Goal: Task Accomplishment & Management: Use online tool/utility

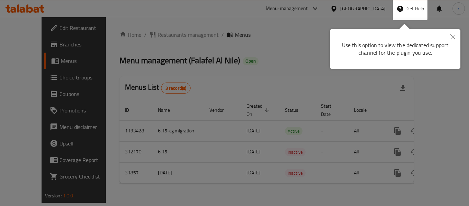
drag, startPoint x: 457, startPoint y: 41, endPoint x: 449, endPoint y: 37, distance: 8.8
click at [457, 41] on button "Close" at bounding box center [453, 37] width 15 height 16
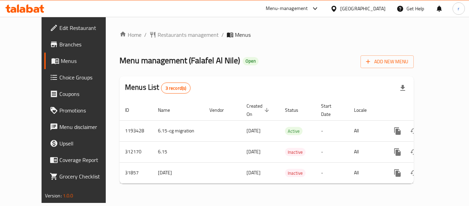
click at [61, 62] on span "Menus" at bounding box center [88, 61] width 54 height 8
click at [332, 9] on icon at bounding box center [333, 8] width 7 height 7
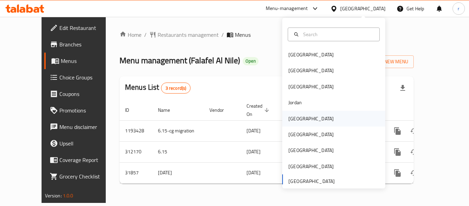
click at [291, 117] on div "[GEOGRAPHIC_DATA]" at bounding box center [311, 119] width 45 height 8
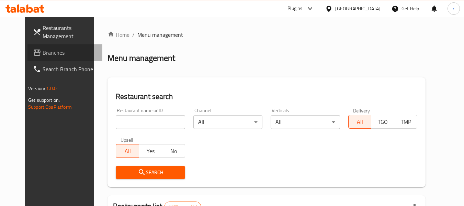
click at [43, 52] on span "Branches" at bounding box center [70, 52] width 54 height 8
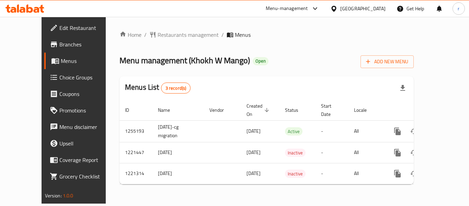
click at [158, 33] on span "Restaurants management" at bounding box center [188, 35] width 61 height 8
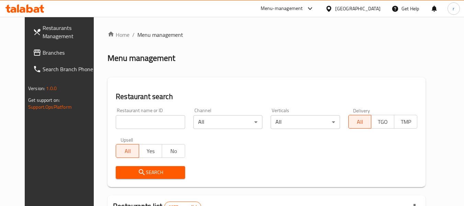
click at [135, 118] on input "search" at bounding box center [150, 122] width 69 height 14
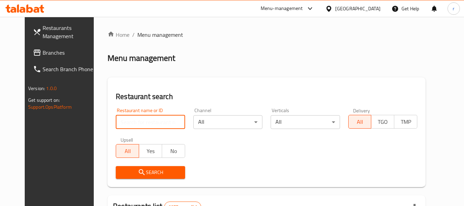
paste input "23507"
type input "23507"
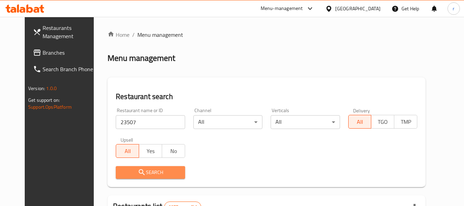
click at [121, 172] on span "Search" at bounding box center [150, 172] width 58 height 9
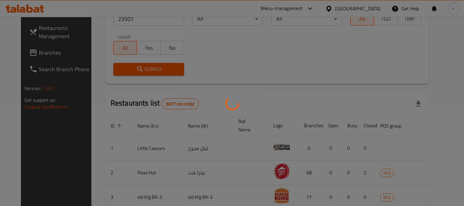
scroll to position [95, 0]
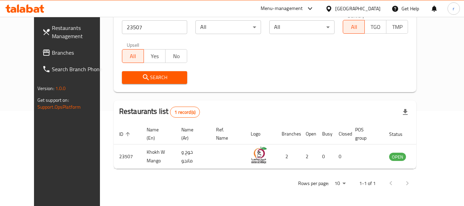
click at [331, 10] on icon at bounding box center [328, 8] width 5 height 6
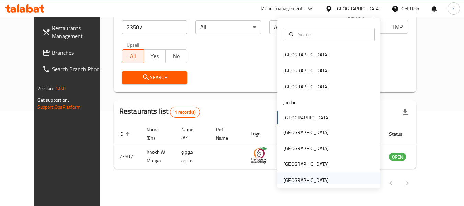
click at [292, 180] on div "[GEOGRAPHIC_DATA]" at bounding box center [305, 180] width 45 height 8
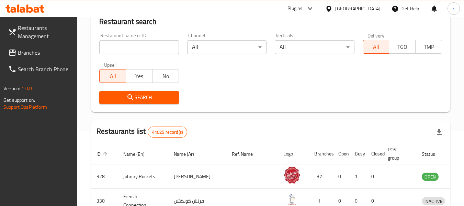
scroll to position [95, 0]
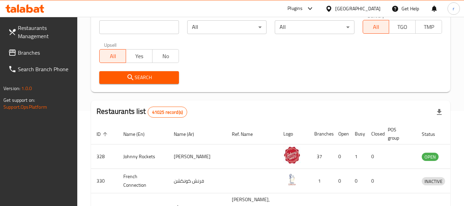
click at [36, 54] on span "Branches" at bounding box center [45, 52] width 54 height 8
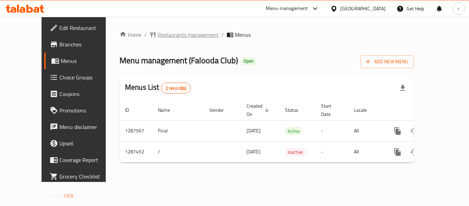
click at [165, 37] on span "Restaurants management" at bounding box center [188, 35] width 61 height 8
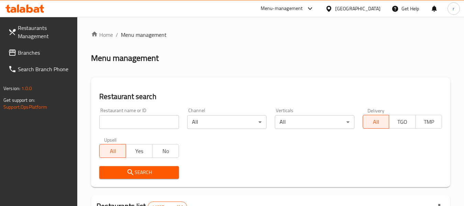
click at [139, 122] on input "search" at bounding box center [138, 122] width 79 height 14
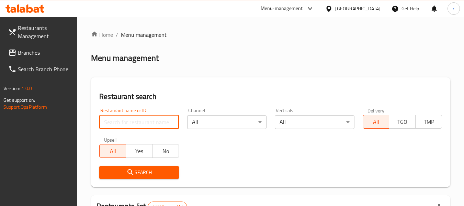
paste input "696681"
type input "696681"
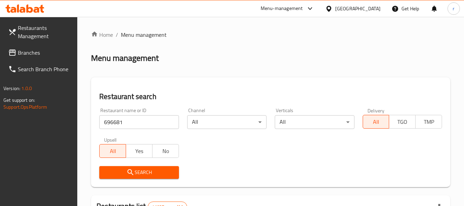
click at [160, 168] on span "Search" at bounding box center [139, 172] width 68 height 9
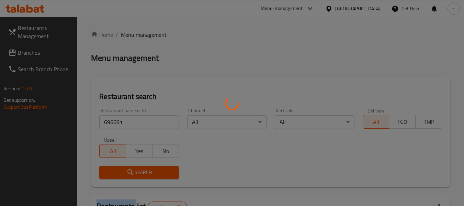
click at [160, 168] on div at bounding box center [232, 103] width 464 height 206
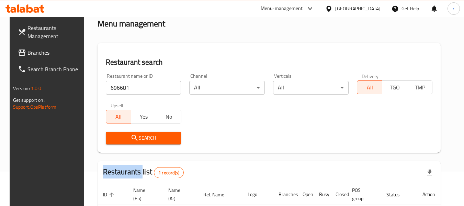
scroll to position [95, 0]
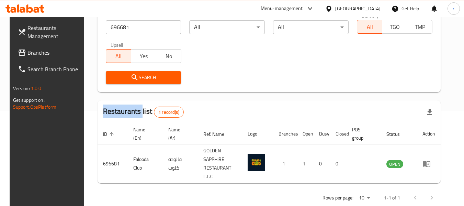
click at [328, 10] on icon at bounding box center [328, 8] width 5 height 6
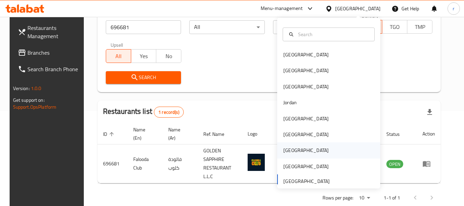
click at [283, 153] on div "[GEOGRAPHIC_DATA]" at bounding box center [305, 150] width 45 height 8
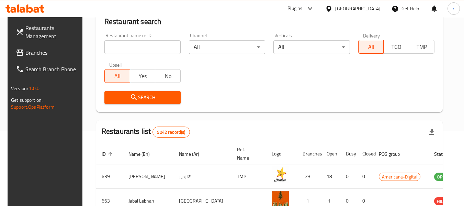
scroll to position [95, 0]
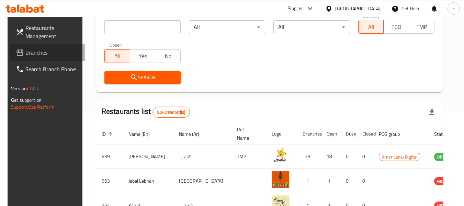
click at [46, 51] on span "Branches" at bounding box center [52, 52] width 54 height 8
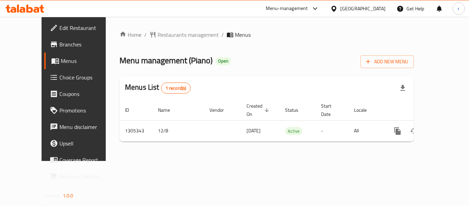
click at [158, 34] on span "Restaurants management" at bounding box center [188, 35] width 61 height 8
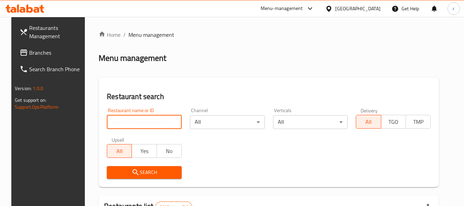
drag, startPoint x: 130, startPoint y: 123, endPoint x: 126, endPoint y: 120, distance: 4.7
click at [130, 123] on input "search" at bounding box center [144, 122] width 75 height 14
paste input "703667"
type input "703667"
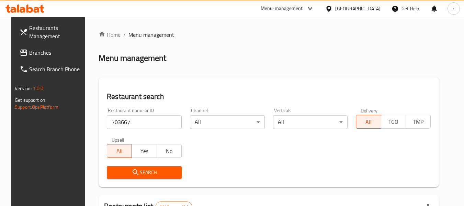
click at [132, 170] on icon "submit" at bounding box center [136, 172] width 8 height 8
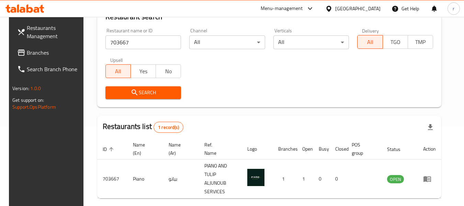
scroll to position [92, 0]
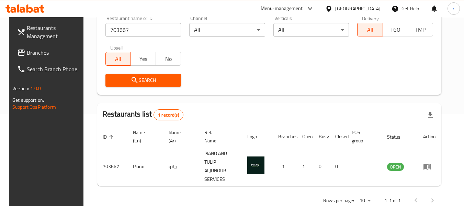
click at [332, 9] on icon at bounding box center [328, 8] width 7 height 7
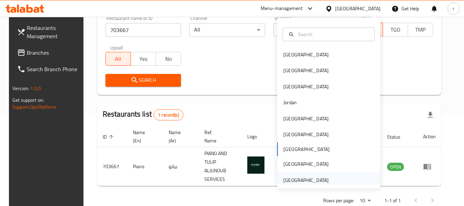
click at [307, 178] on div "[GEOGRAPHIC_DATA]" at bounding box center [305, 180] width 45 height 8
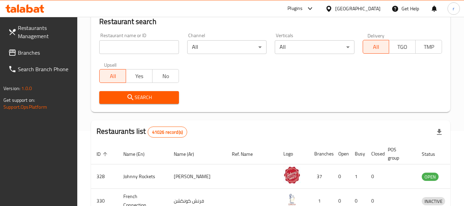
scroll to position [92, 0]
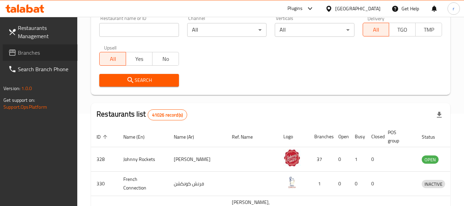
click at [35, 48] on span "Branches" at bounding box center [45, 52] width 54 height 8
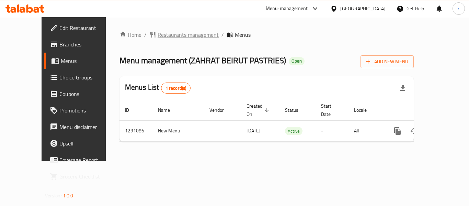
click at [158, 31] on span "Restaurants management" at bounding box center [188, 35] width 61 height 8
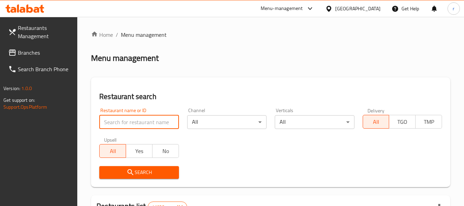
click at [135, 118] on input "search" at bounding box center [138, 122] width 79 height 14
paste input "698506"
type input "698506"
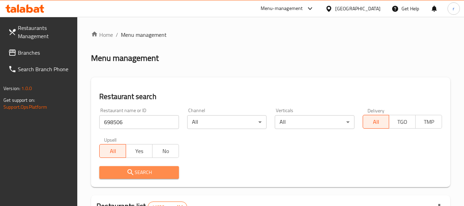
click at [137, 168] on span "Search" at bounding box center [139, 172] width 68 height 9
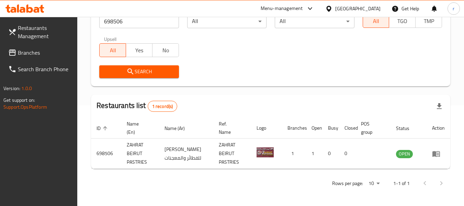
scroll to position [101, 0]
click at [340, 11] on div "[GEOGRAPHIC_DATA]" at bounding box center [357, 9] width 45 height 8
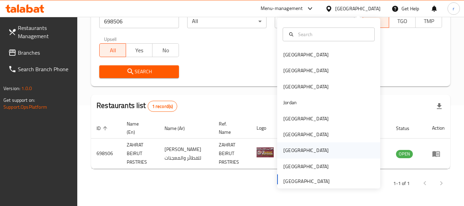
click at [283, 152] on div "Qatar" at bounding box center [305, 150] width 45 height 8
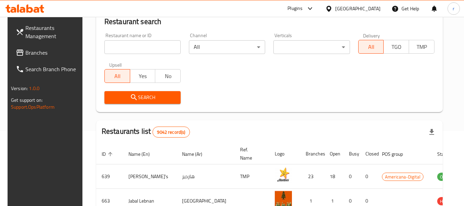
scroll to position [101, 0]
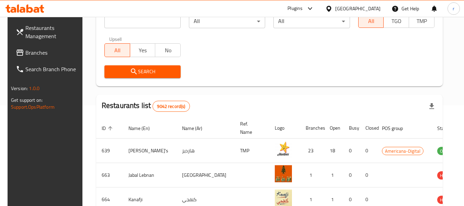
click at [331, 10] on icon at bounding box center [328, 8] width 5 height 6
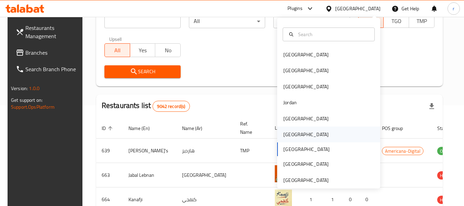
click at [285, 134] on div "Oman" at bounding box center [305, 135] width 45 height 8
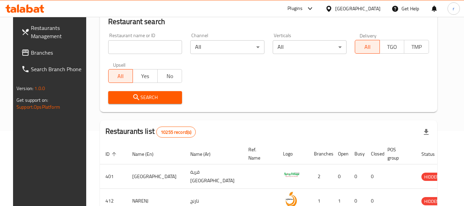
scroll to position [101, 0]
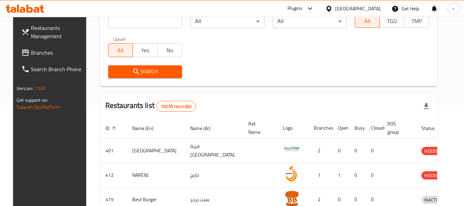
click at [34, 51] on span "Branches" at bounding box center [58, 52] width 54 height 8
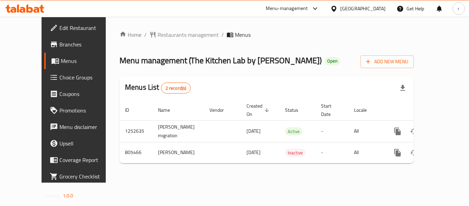
click at [162, 35] on span "Restaurants management" at bounding box center [188, 35] width 61 height 8
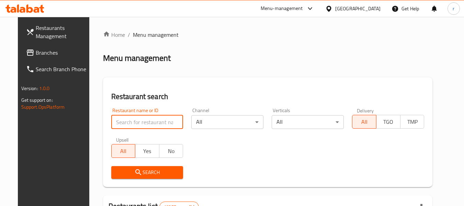
click at [135, 120] on input "search" at bounding box center [147, 122] width 72 height 14
paste input "654140"
type input "654140"
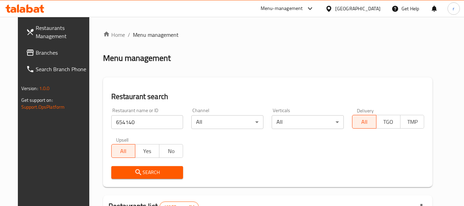
click at [139, 173] on span "Search" at bounding box center [147, 172] width 61 height 9
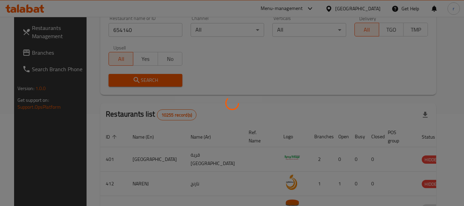
scroll to position [101, 0]
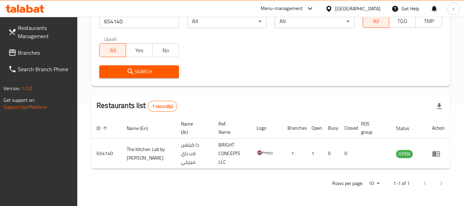
click at [332, 10] on icon at bounding box center [328, 8] width 7 height 7
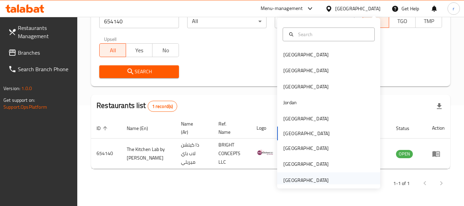
click at [292, 181] on div "[GEOGRAPHIC_DATA]" at bounding box center [305, 180] width 45 height 8
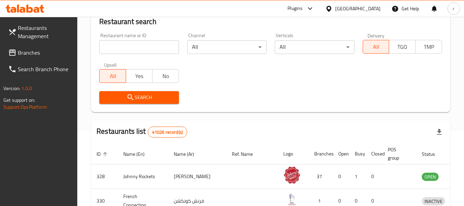
scroll to position [101, 0]
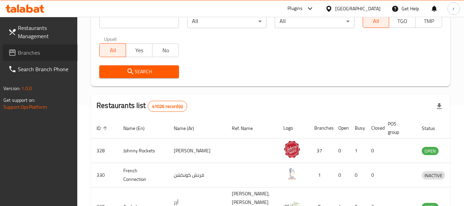
click at [30, 52] on span "Branches" at bounding box center [45, 52] width 54 height 8
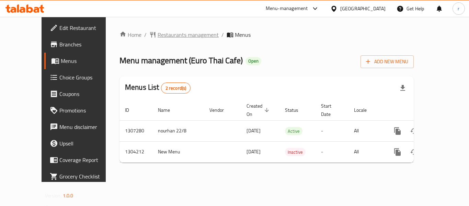
click at [158, 34] on span "Restaurants management" at bounding box center [188, 35] width 61 height 8
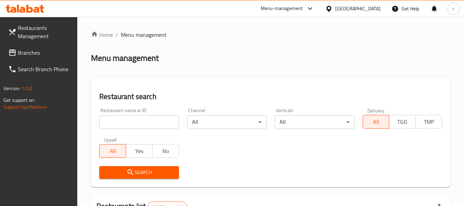
click at [127, 125] on input "search" at bounding box center [138, 122] width 79 height 14
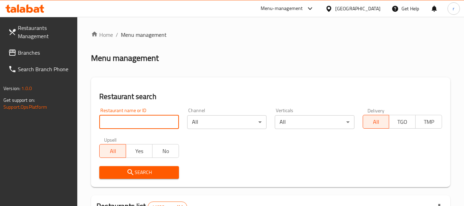
paste input "703056"
type input "703056"
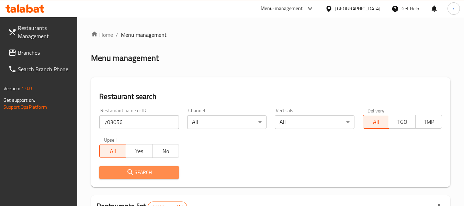
click at [139, 169] on span "Search" at bounding box center [139, 172] width 68 height 9
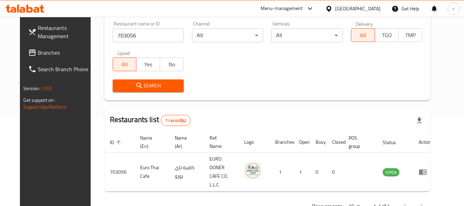
scroll to position [95, 0]
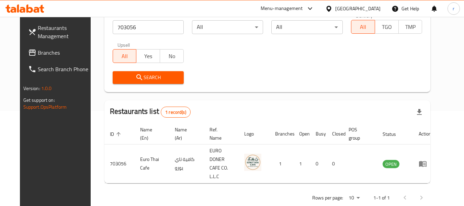
click at [38, 52] on span "Branches" at bounding box center [65, 52] width 54 height 8
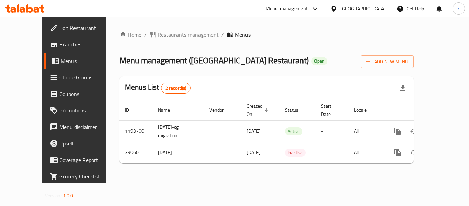
click at [167, 34] on span "Restaurants management" at bounding box center [188, 35] width 61 height 8
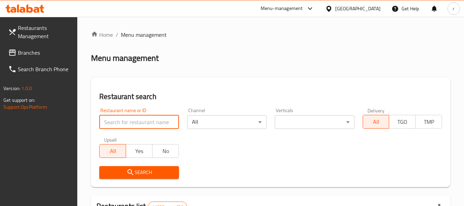
click at [150, 120] on input "search" at bounding box center [138, 122] width 79 height 14
paste input "20309"
type input "20309"
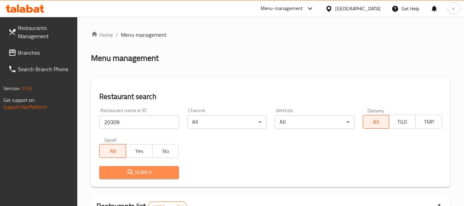
click at [131, 172] on icon "submit" at bounding box center [130, 172] width 8 height 8
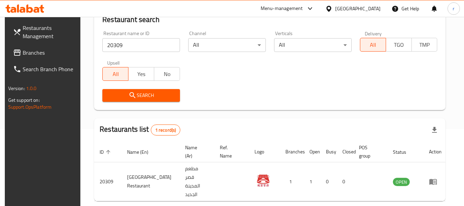
scroll to position [60, 0]
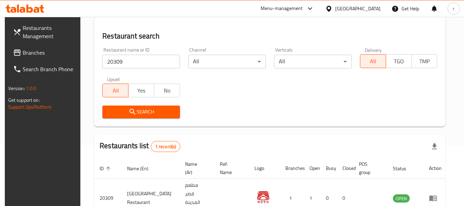
click at [328, 9] on icon at bounding box center [328, 8] width 5 height 6
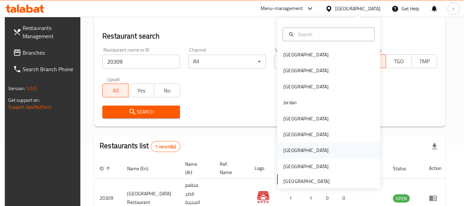
click at [286, 147] on div "Qatar" at bounding box center [305, 150] width 45 height 8
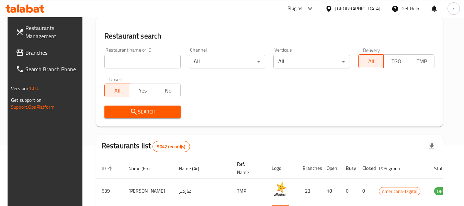
click at [27, 54] on span "Branches" at bounding box center [52, 52] width 54 height 8
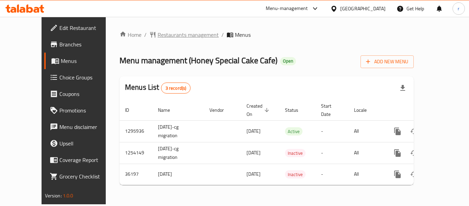
click at [169, 31] on span "Restaurants management" at bounding box center [188, 35] width 61 height 8
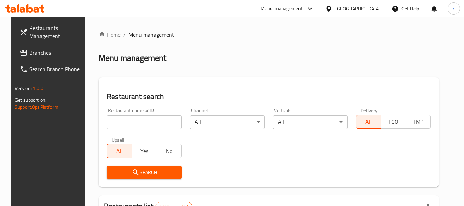
click at [133, 121] on input "search" at bounding box center [144, 122] width 75 height 14
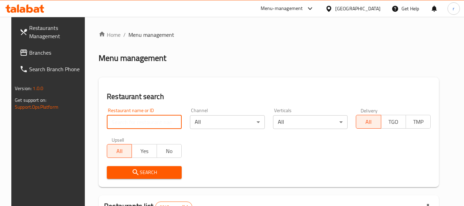
paste input "18686"
type input "18686"
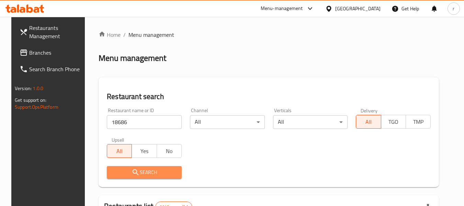
click at [132, 174] on icon "submit" at bounding box center [136, 172] width 8 height 8
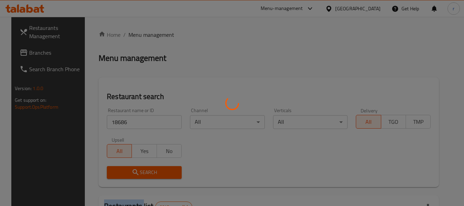
click at [127, 174] on div at bounding box center [232, 103] width 464 height 206
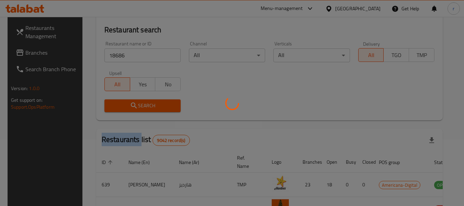
scroll to position [69, 0]
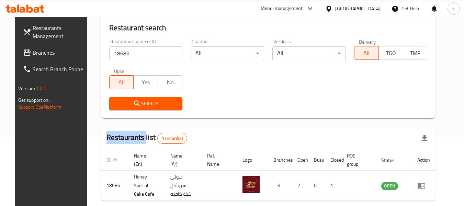
click at [332, 7] on icon at bounding box center [328, 8] width 7 height 7
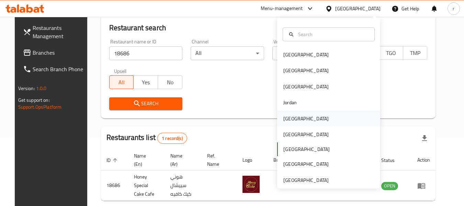
click at [291, 116] on div "Kuwait" at bounding box center [305, 119] width 45 height 8
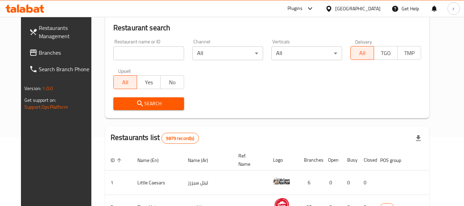
click at [39, 55] on span "Branches" at bounding box center [66, 52] width 54 height 8
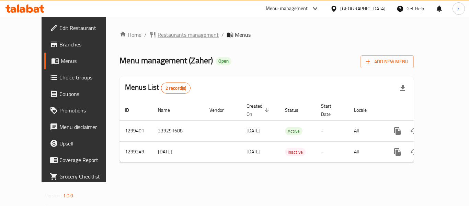
click at [158, 33] on span "Restaurants management" at bounding box center [188, 35] width 61 height 8
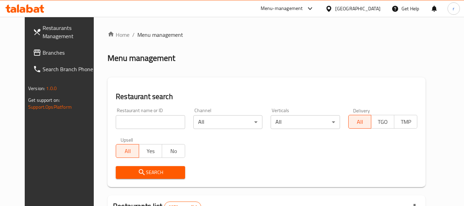
click at [117, 117] on input "search" at bounding box center [150, 122] width 69 height 14
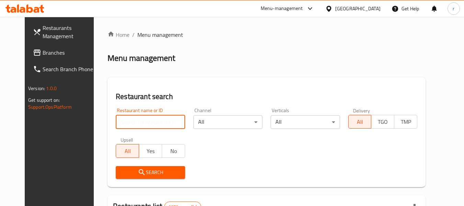
paste input "701311"
type input "701311"
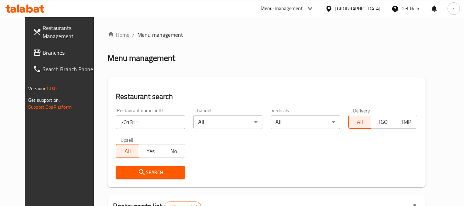
click at [123, 169] on span "Search" at bounding box center [150, 172] width 58 height 9
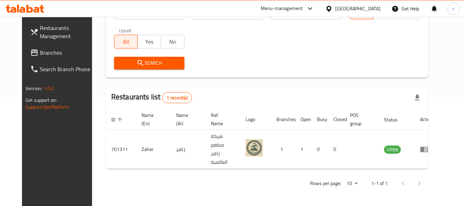
scroll to position [95, 0]
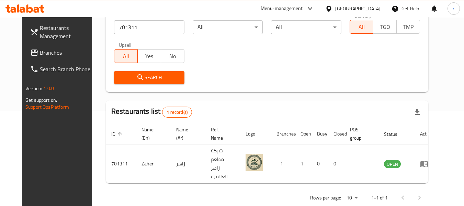
click at [332, 9] on icon at bounding box center [328, 8] width 7 height 7
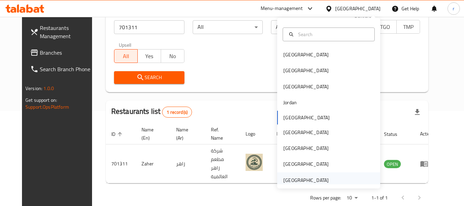
click at [300, 178] on div "[GEOGRAPHIC_DATA]" at bounding box center [305, 180] width 45 height 8
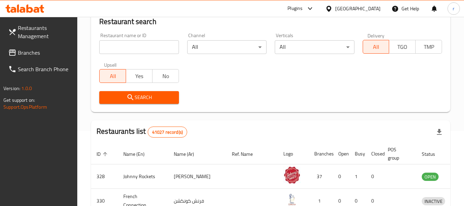
scroll to position [95, 0]
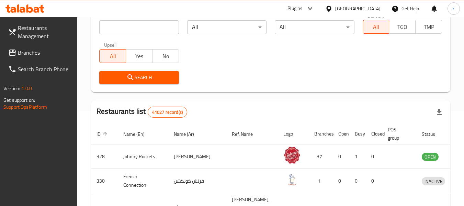
click at [20, 54] on span "Branches" at bounding box center [45, 52] width 54 height 8
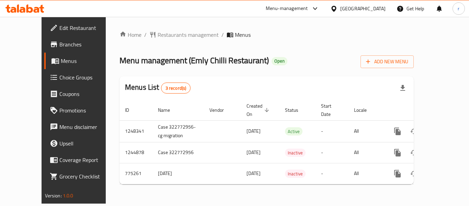
click at [159, 35] on span "Restaurants management" at bounding box center [188, 35] width 61 height 8
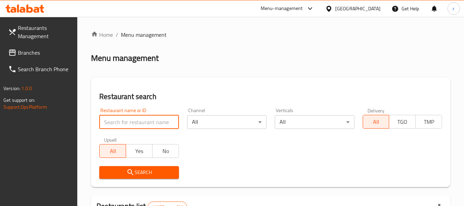
click at [138, 120] on input "search" at bounding box center [138, 122] width 79 height 14
paste input "8355"
type input "8355"
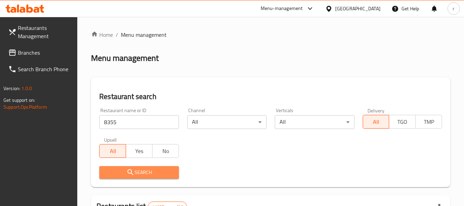
click at [133, 171] on icon "submit" at bounding box center [130, 172] width 8 height 8
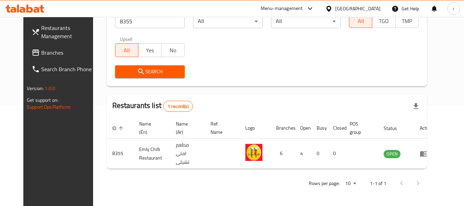
scroll to position [95, 0]
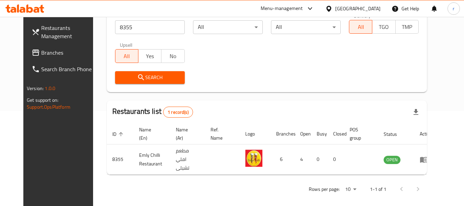
click at [41, 54] on span "Branches" at bounding box center [68, 52] width 54 height 8
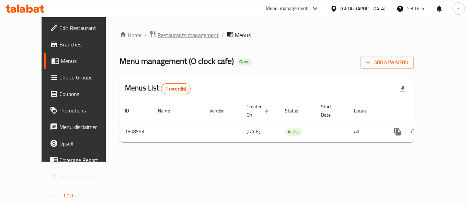
click at [162, 37] on span "Restaurants management" at bounding box center [188, 35] width 61 height 8
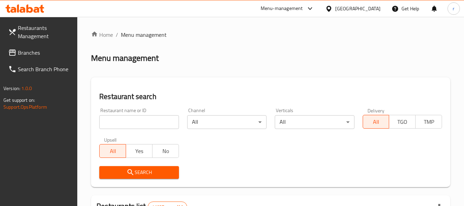
click at [133, 125] on input "search" at bounding box center [138, 122] width 79 height 14
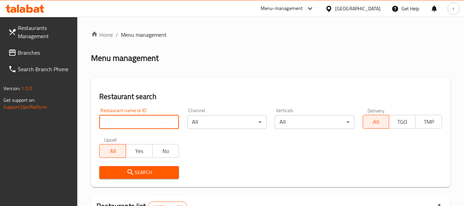
paste input "704792"
type input "704792"
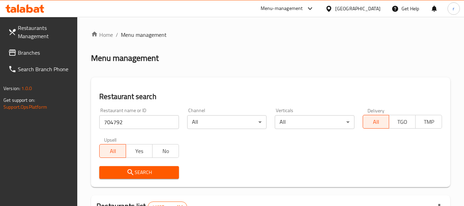
click at [143, 170] on span "Search" at bounding box center [139, 172] width 68 height 9
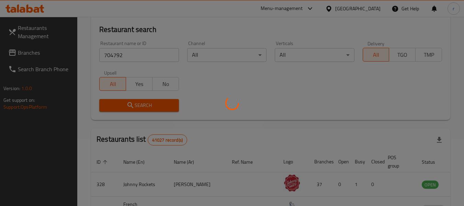
scroll to position [69, 0]
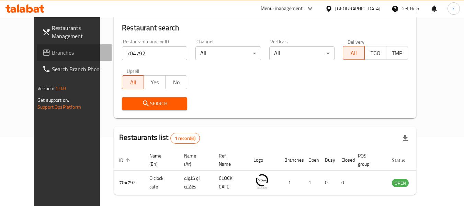
click at [43, 50] on icon at bounding box center [46, 52] width 7 height 6
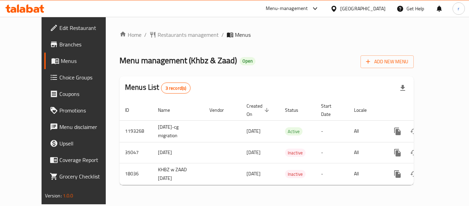
click at [159, 35] on span "Restaurants management" at bounding box center [188, 35] width 61 height 8
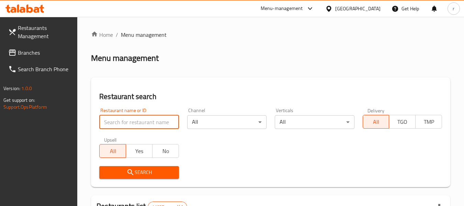
click at [137, 122] on input "search" at bounding box center [138, 122] width 79 height 14
paste input "8721"
type input "8721"
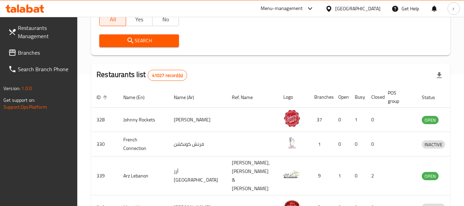
scroll to position [34, 0]
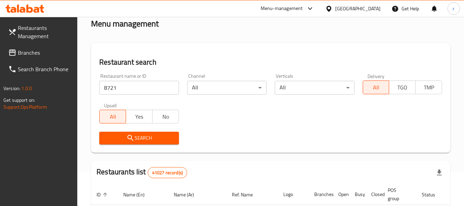
click at [125, 138] on span "Search" at bounding box center [139, 138] width 68 height 9
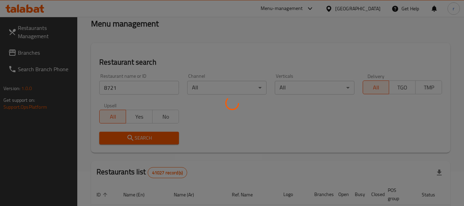
scroll to position [95, 0]
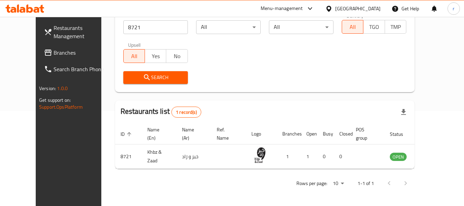
click at [54, 52] on span "Branches" at bounding box center [81, 52] width 54 height 8
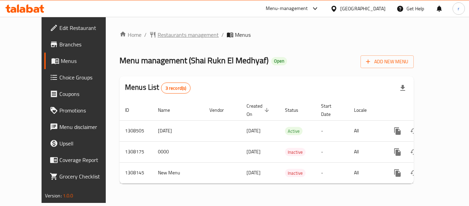
click at [158, 37] on span "Restaurants management" at bounding box center [188, 35] width 61 height 8
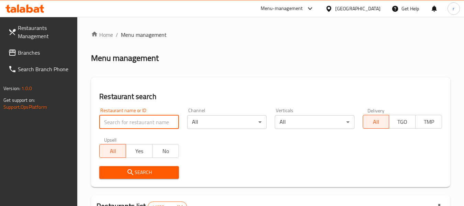
click at [123, 124] on input "search" at bounding box center [138, 122] width 79 height 14
paste input "704796"
type input "704796"
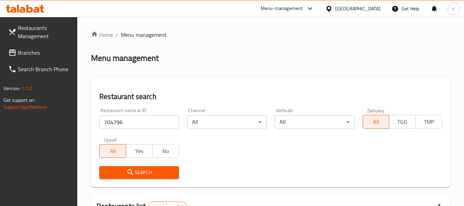
click at [131, 171] on icon "submit" at bounding box center [130, 172] width 8 height 8
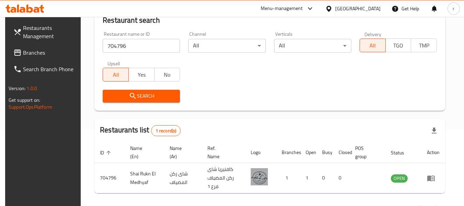
scroll to position [101, 0]
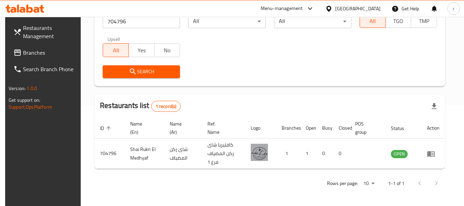
click at [29, 49] on span "Branches" at bounding box center [50, 52] width 54 height 8
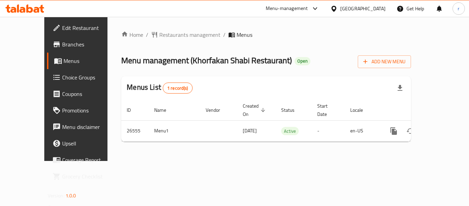
click at [159, 35] on span "Restaurants management" at bounding box center [189, 35] width 61 height 8
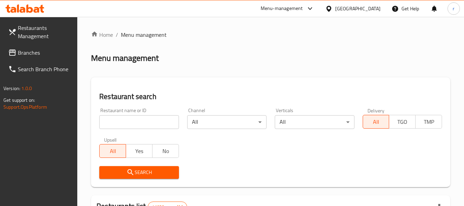
click at [135, 123] on input "search" at bounding box center [138, 122] width 79 height 14
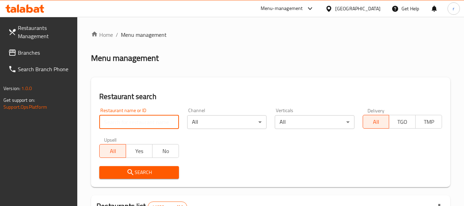
paste input "13735"
type input "13735"
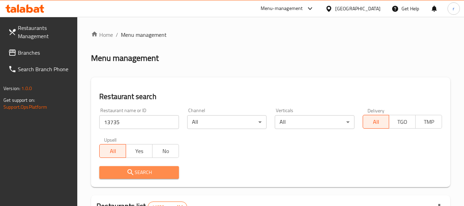
click at [124, 169] on span "Search" at bounding box center [139, 172] width 68 height 9
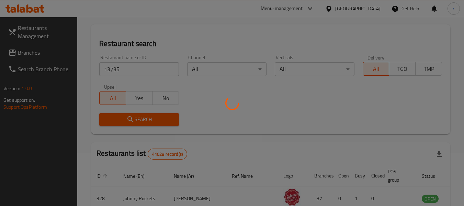
scroll to position [69, 0]
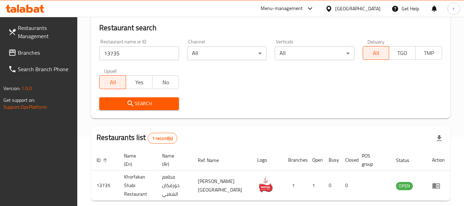
click at [332, 10] on icon at bounding box center [328, 8] width 7 height 7
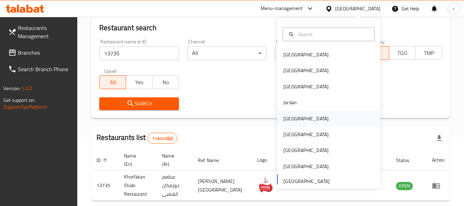
click at [294, 120] on div "Kuwait" at bounding box center [306, 119] width 56 height 16
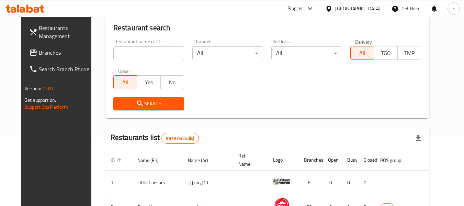
click at [39, 53] on span "Branches" at bounding box center [66, 52] width 54 height 8
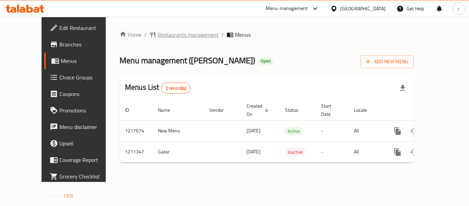
click at [158, 34] on span "Restaurants management" at bounding box center [188, 35] width 61 height 8
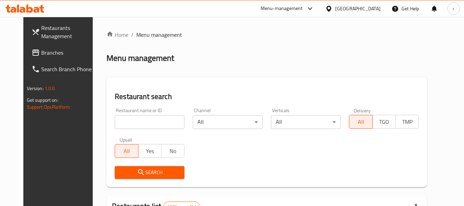
click at [126, 120] on input "search" at bounding box center [150, 122] width 70 height 14
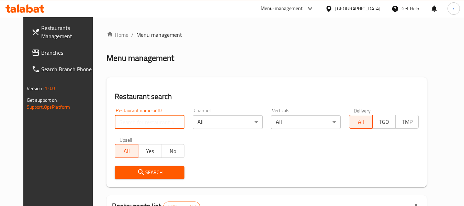
paste input "671330"
type input "671330"
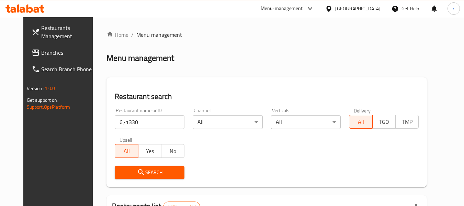
click at [137, 174] on icon "submit" at bounding box center [141, 172] width 8 height 8
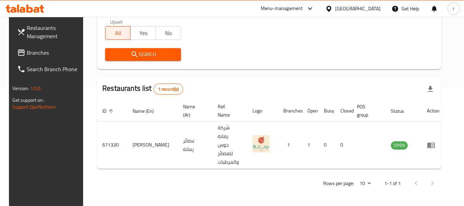
scroll to position [95, 0]
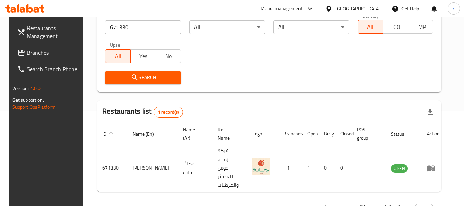
click at [332, 7] on icon at bounding box center [328, 8] width 7 height 7
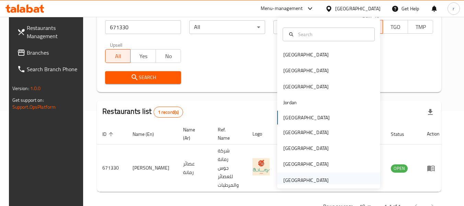
click at [302, 181] on div "[GEOGRAPHIC_DATA]" at bounding box center [305, 180] width 45 height 8
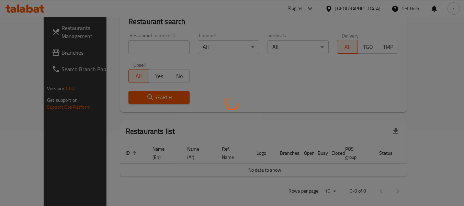
scroll to position [95, 0]
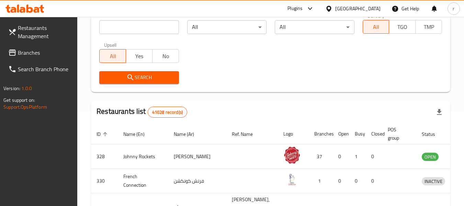
click at [51, 53] on span "Branches" at bounding box center [45, 52] width 54 height 8
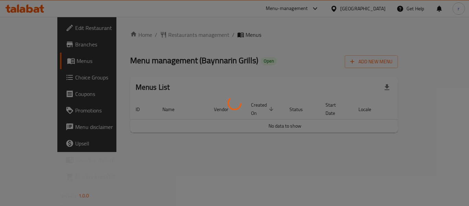
click at [168, 37] on div at bounding box center [234, 103] width 469 height 206
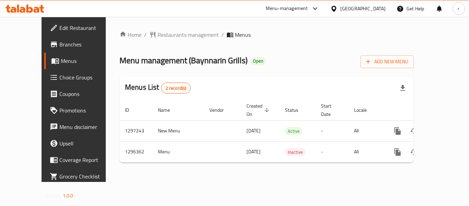
click at [164, 34] on span "Restaurants management" at bounding box center [188, 35] width 61 height 8
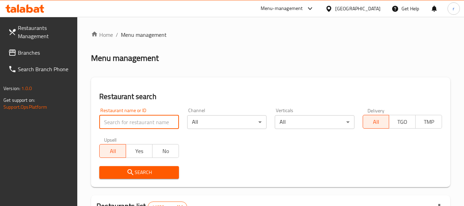
click at [131, 118] on input "search" at bounding box center [138, 122] width 79 height 14
paste input "699949"
type input "699949"
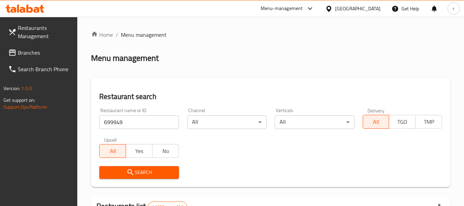
click at [132, 170] on icon "submit" at bounding box center [130, 172] width 8 height 8
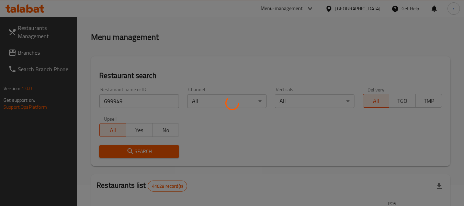
scroll to position [69, 0]
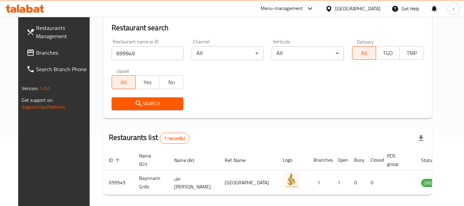
click at [39, 52] on span "Branches" at bounding box center [63, 52] width 54 height 8
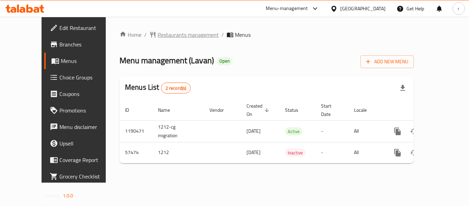
click at [159, 36] on span "Restaurants management" at bounding box center [188, 35] width 61 height 8
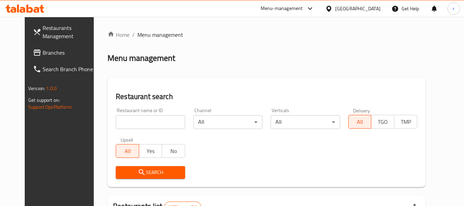
click at [133, 125] on input "search" at bounding box center [150, 122] width 69 height 14
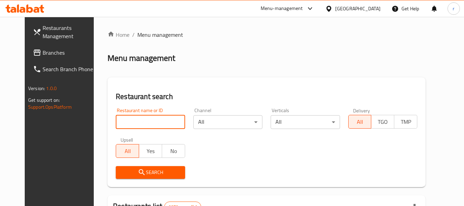
paste input "28004"
type input "28004"
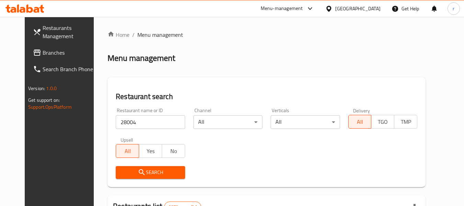
click at [141, 171] on span "Search" at bounding box center [150, 172] width 58 height 9
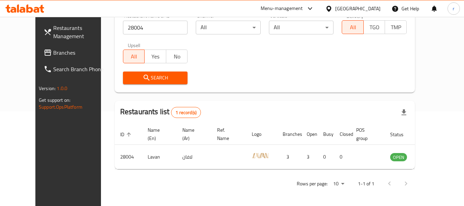
scroll to position [95, 0]
click at [332, 8] on icon at bounding box center [328, 8] width 7 height 7
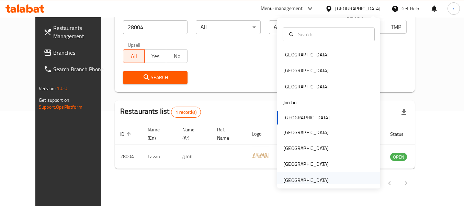
click at [308, 177] on div "[GEOGRAPHIC_DATA]" at bounding box center [305, 180] width 45 height 8
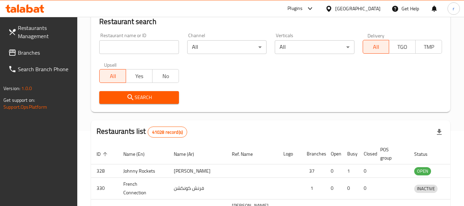
scroll to position [95, 0]
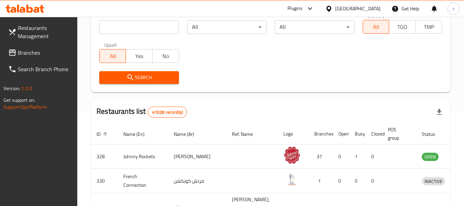
click at [33, 53] on span "Branches" at bounding box center [45, 52] width 54 height 8
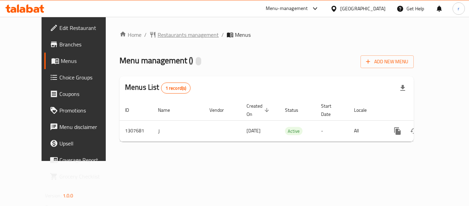
click at [158, 34] on span "Restaurants management" at bounding box center [188, 35] width 61 height 8
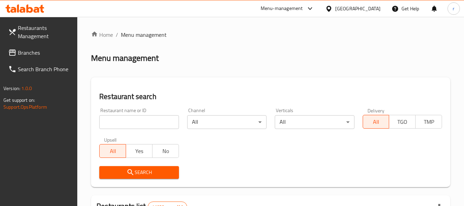
click at [136, 118] on input "search" at bounding box center [138, 122] width 79 height 14
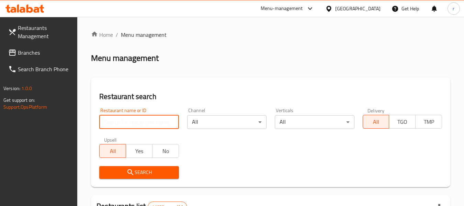
paste input "704412"
type input "704412"
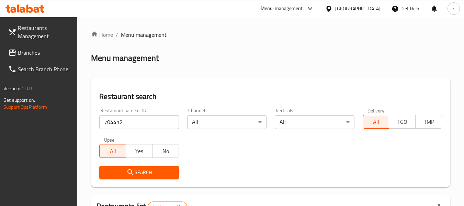
click at [137, 172] on span "Search" at bounding box center [139, 172] width 68 height 9
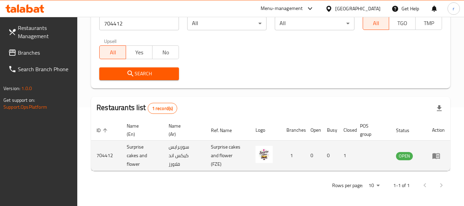
scroll to position [101, 0]
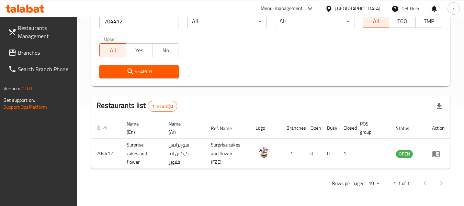
click at [44, 52] on span "Branches" at bounding box center [45, 52] width 54 height 8
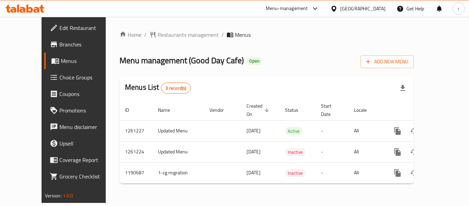
click at [158, 34] on span "Restaurants management" at bounding box center [188, 35] width 61 height 8
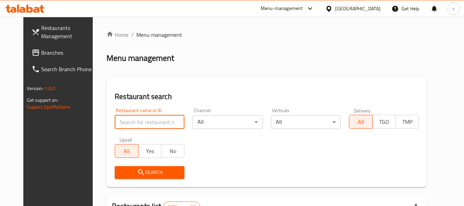
click at [136, 123] on input "search" at bounding box center [150, 122] width 70 height 14
paste input "655893"
type input "655893"
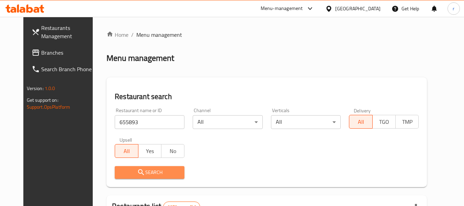
click at [137, 172] on icon "submit" at bounding box center [141, 172] width 8 height 8
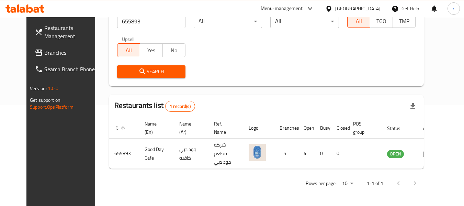
scroll to position [95, 0]
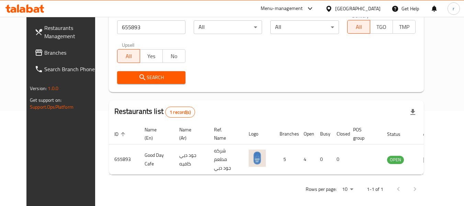
click at [44, 52] on span "Branches" at bounding box center [71, 52] width 54 height 8
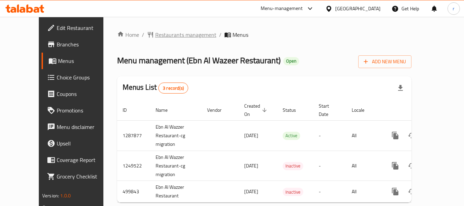
click at [155, 32] on span "Restaurants management" at bounding box center [185, 35] width 61 height 8
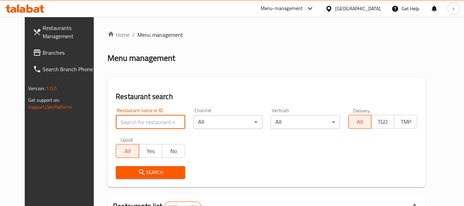
click at [136, 117] on input "search" at bounding box center [150, 122] width 69 height 14
paste input "634443"
type input "634443"
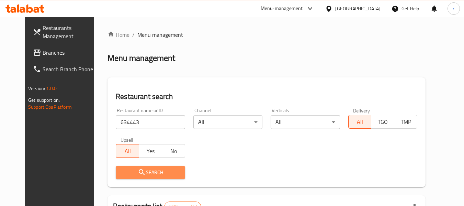
click at [141, 169] on span "Search" at bounding box center [150, 172] width 58 height 9
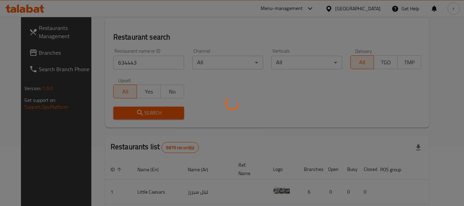
scroll to position [69, 0]
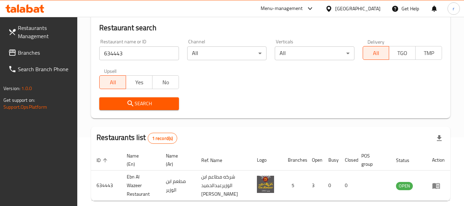
click at [332, 8] on icon at bounding box center [328, 8] width 7 height 7
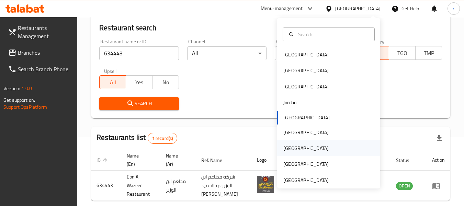
click at [292, 150] on div "[GEOGRAPHIC_DATA]" at bounding box center [306, 148] width 56 height 16
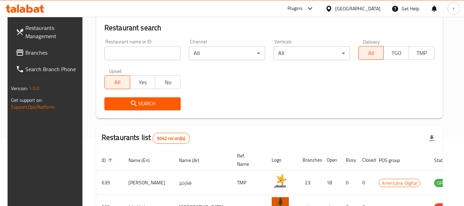
click at [25, 51] on span "Branches" at bounding box center [52, 52] width 54 height 8
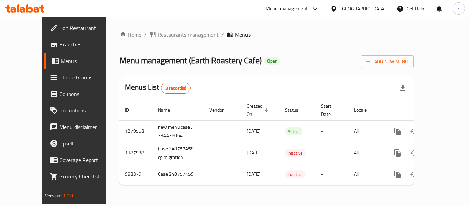
click at [160, 32] on span "Restaurants management" at bounding box center [188, 35] width 61 height 8
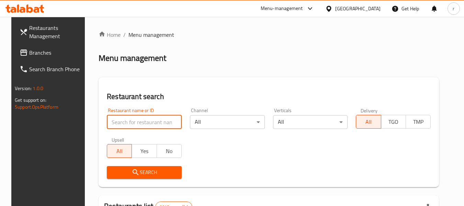
click at [137, 121] on input "search" at bounding box center [144, 122] width 75 height 14
paste input "627841"
type input "627841"
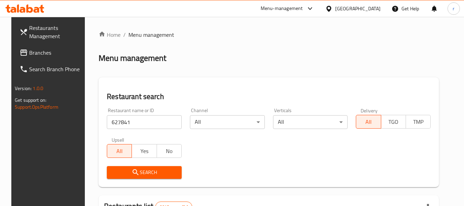
click at [154, 167] on button "Search" at bounding box center [144, 172] width 75 height 13
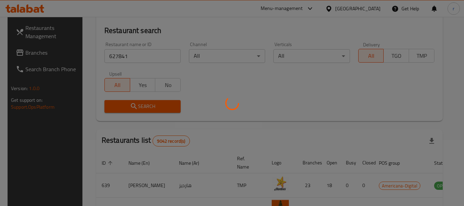
scroll to position [69, 0]
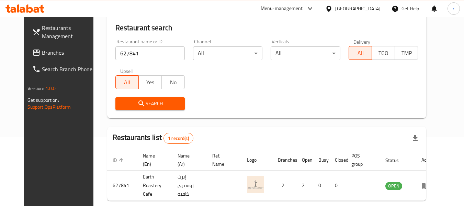
click at [332, 11] on icon at bounding box center [328, 8] width 7 height 7
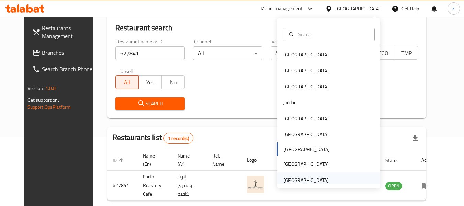
click at [294, 182] on div "[GEOGRAPHIC_DATA]" at bounding box center [305, 180] width 45 height 8
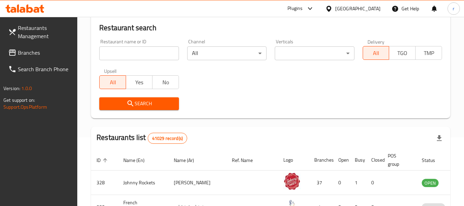
drag, startPoint x: 31, startPoint y: 55, endPoint x: 44, endPoint y: 45, distance: 16.7
click at [31, 55] on span "Branches" at bounding box center [45, 52] width 54 height 8
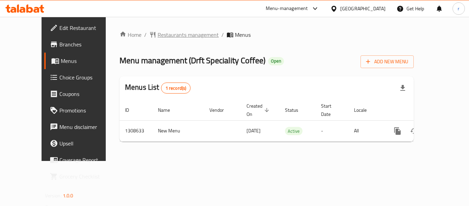
click at [162, 33] on span "Restaurants management" at bounding box center [188, 35] width 61 height 8
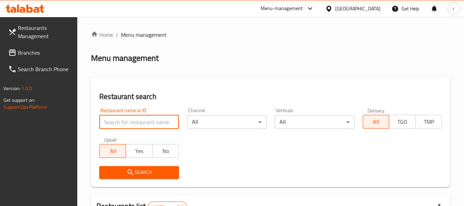
click at [139, 121] on input "search" at bounding box center [138, 122] width 79 height 14
paste input "704870"
type input "704870"
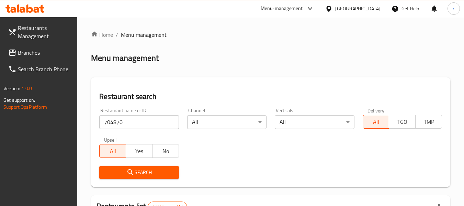
click at [121, 173] on span "Search" at bounding box center [139, 172] width 68 height 9
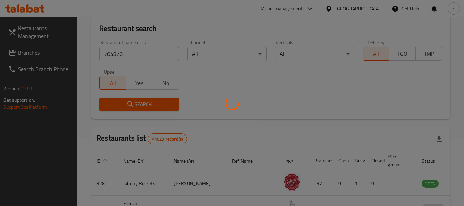
scroll to position [69, 0]
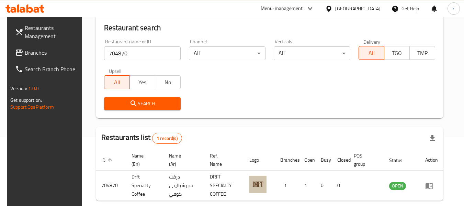
click at [353, 8] on div "[GEOGRAPHIC_DATA]" at bounding box center [357, 9] width 45 height 8
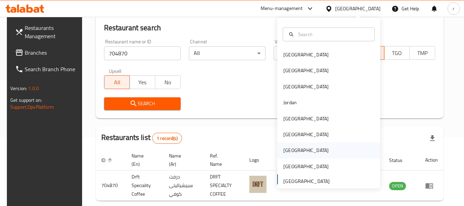
click at [287, 149] on div "Qatar" at bounding box center [305, 150] width 45 height 8
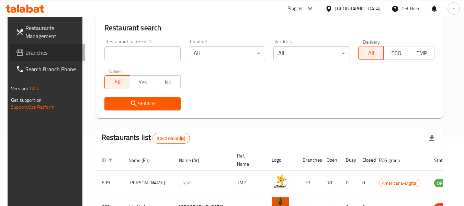
click at [29, 53] on span "Branches" at bounding box center [52, 52] width 54 height 8
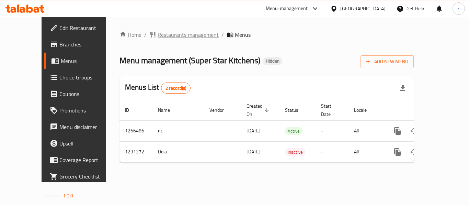
click at [158, 36] on span "Restaurants management" at bounding box center [188, 35] width 61 height 8
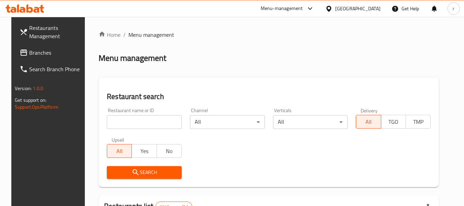
click at [142, 119] on input "search" at bounding box center [144, 122] width 75 height 14
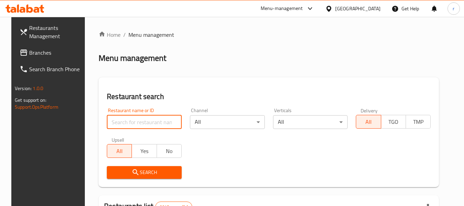
paste input "676808"
type input "676808"
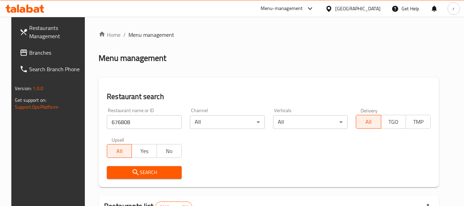
click at [133, 171] on icon "submit" at bounding box center [136, 172] width 6 height 6
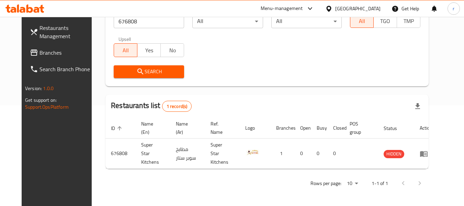
scroll to position [95, 0]
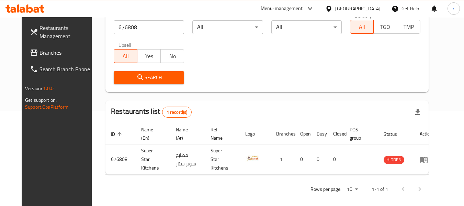
click at [331, 9] on icon at bounding box center [328, 8] width 5 height 6
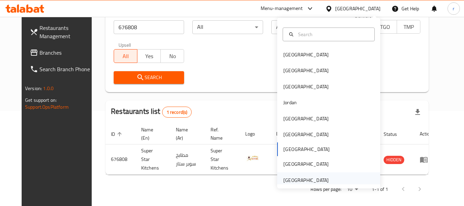
click at [314, 183] on div "United Arab Emirates" at bounding box center [305, 180] width 45 height 8
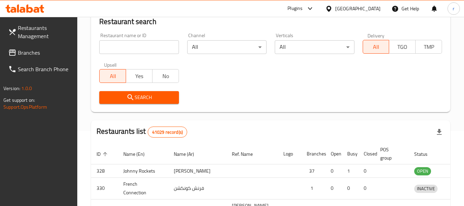
scroll to position [95, 0]
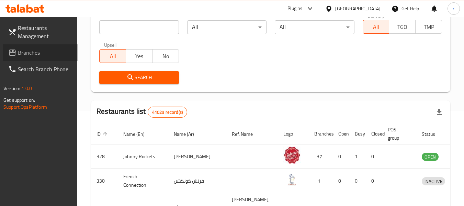
click at [23, 55] on span "Branches" at bounding box center [45, 52] width 54 height 8
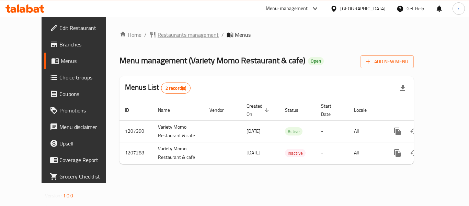
click at [158, 38] on span "Restaurants management" at bounding box center [188, 35] width 61 height 8
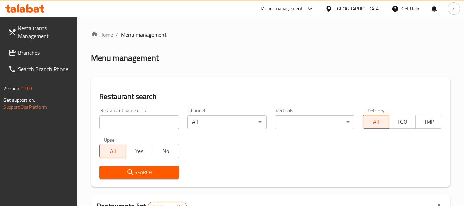
click at [129, 124] on input "search" at bounding box center [138, 122] width 79 height 14
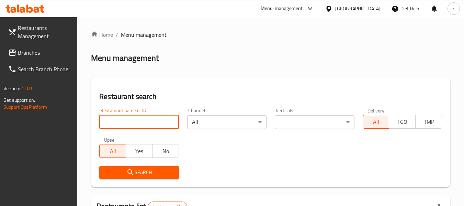
paste input "670645"
type input "670645"
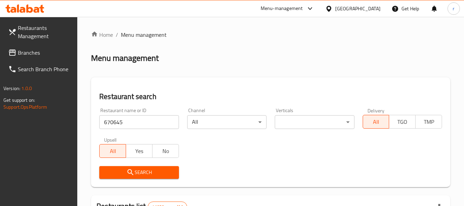
click at [125, 172] on span "Search" at bounding box center [139, 172] width 68 height 9
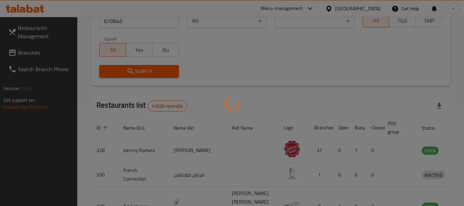
scroll to position [103, 0]
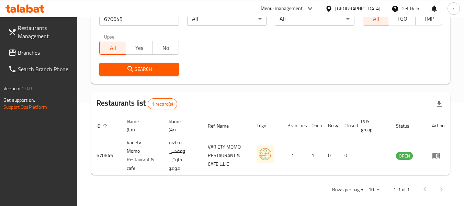
click at [36, 50] on span "Branches" at bounding box center [45, 52] width 54 height 8
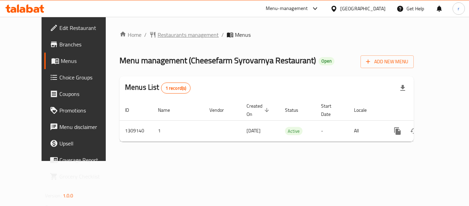
click at [165, 34] on span "Restaurants management" at bounding box center [188, 35] width 61 height 8
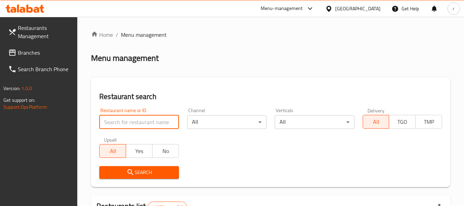
click at [141, 121] on input "search" at bounding box center [138, 122] width 79 height 14
paste input "704630"
type input "704630"
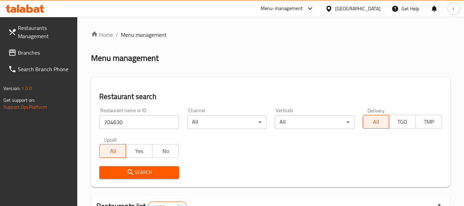
click at [138, 170] on span "Search" at bounding box center [139, 172] width 68 height 9
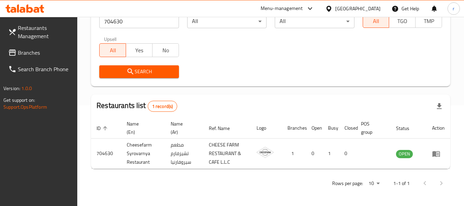
scroll to position [101, 0]
click at [23, 46] on link "Branches" at bounding box center [40, 52] width 75 height 16
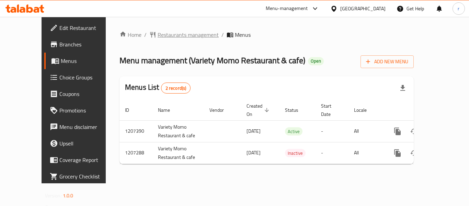
click at [165, 37] on span "Restaurants management" at bounding box center [188, 35] width 61 height 8
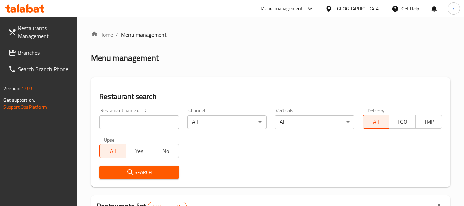
click at [143, 119] on input "search" at bounding box center [138, 122] width 79 height 14
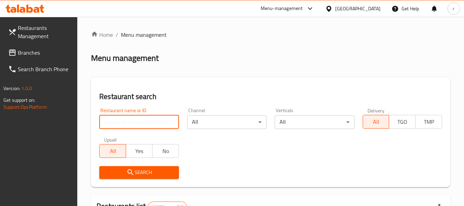
paste input "670645"
type input "670645"
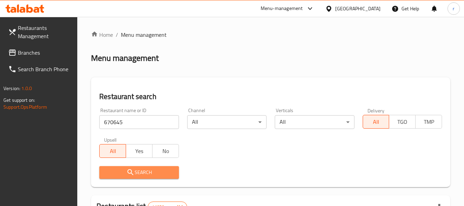
click at [135, 170] on span "Search" at bounding box center [139, 172] width 68 height 9
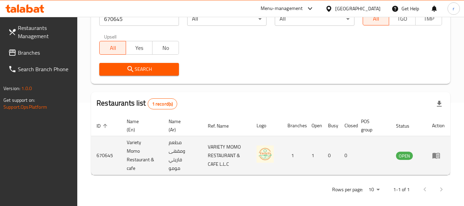
scroll to position [109, 0]
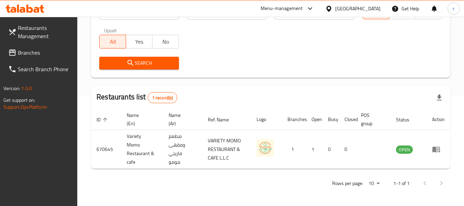
click at [352, 10] on div "United Arab Emirates" at bounding box center [357, 9] width 45 height 8
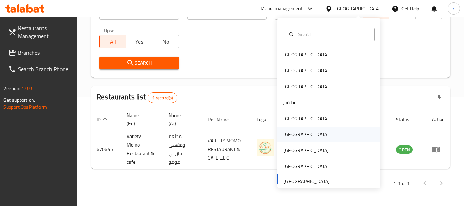
click at [285, 132] on div "[GEOGRAPHIC_DATA]" at bounding box center [305, 135] width 45 height 8
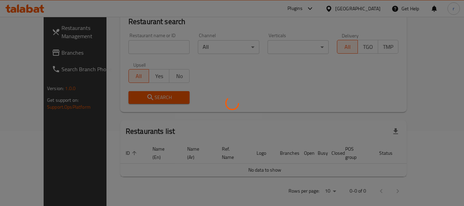
scroll to position [109, 0]
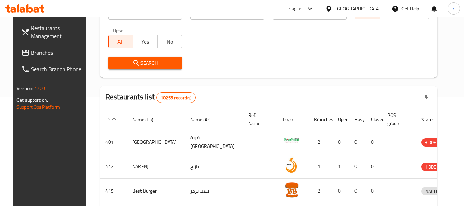
drag, startPoint x: 34, startPoint y: 54, endPoint x: 42, endPoint y: 45, distance: 12.4
click at [34, 54] on span "Branches" at bounding box center [58, 52] width 54 height 8
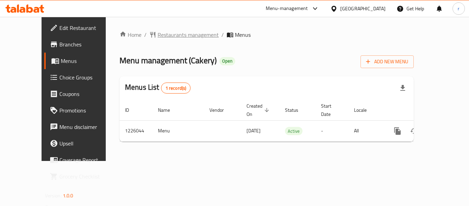
click at [158, 35] on span "Restaurants management" at bounding box center [188, 35] width 61 height 8
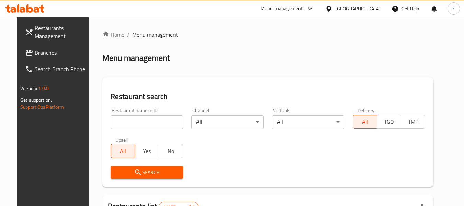
click at [135, 123] on input "search" at bounding box center [147, 122] width 72 height 14
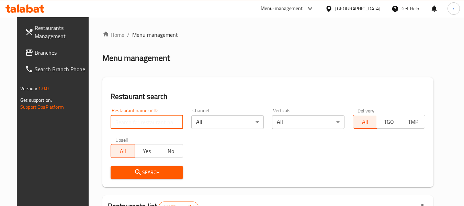
paste input "675506"
type input "675506"
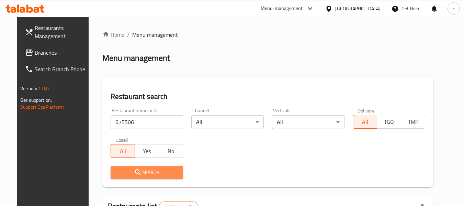
click at [134, 171] on icon "submit" at bounding box center [138, 172] width 8 height 8
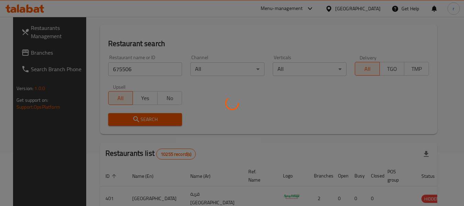
scroll to position [69, 0]
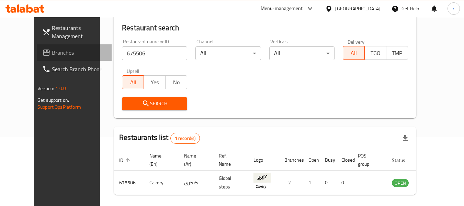
click at [52, 52] on span "Branches" at bounding box center [79, 52] width 54 height 8
